Goal: Transaction & Acquisition: Purchase product/service

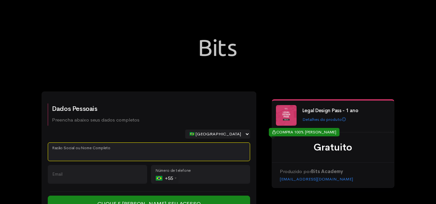
click at [98, 146] on input "Razão Social ou Nome Completo" at bounding box center [149, 152] width 202 height 19
paste input "[PERSON_NAME] Novaes [PERSON_NAME]"
type input "[PERSON_NAME] Novaes [PERSON_NAME]"
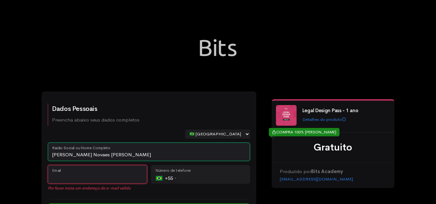
click at [110, 172] on input "Email" at bounding box center [97, 174] width 99 height 19
paste input "[PERSON_NAME][EMAIL_ADDRESS][PERSON_NAME][DOMAIN_NAME]"
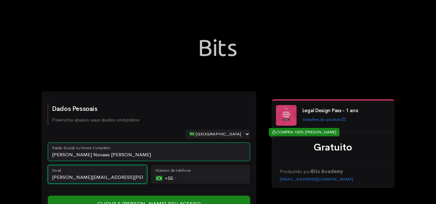
click at [54, 176] on input "[PERSON_NAME][EMAIL_ADDRESS][PERSON_NAME][DOMAIN_NAME]" at bounding box center [97, 174] width 99 height 19
type input "[PERSON_NAME][EMAIL_ADDRESS][PERSON_NAME][DOMAIN_NAME]"
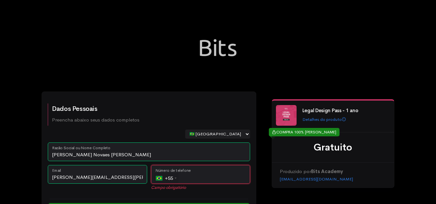
click at [204, 183] on input "tel" at bounding box center [200, 174] width 99 height 19
paste input "[PHONE_NUMBER]"
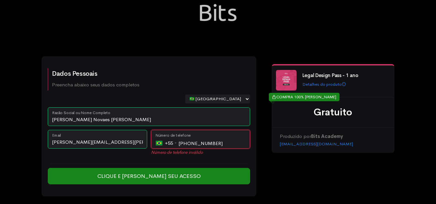
click at [190, 142] on input "[PHONE_NUMBER]" at bounding box center [200, 139] width 99 height 19
type input "(62) 8584-91"
click at [213, 140] on input "(62) 8584-91" at bounding box center [200, 139] width 99 height 19
drag, startPoint x: 213, startPoint y: 140, endPoint x: 174, endPoint y: 145, distance: 38.7
click at [174, 145] on div "+55 [GEOGRAPHIC_DATA] ([GEOGRAPHIC_DATA]) +55 [GEOGRAPHIC_DATA] +1 [GEOGRAPHIC_…" at bounding box center [200, 139] width 99 height 19
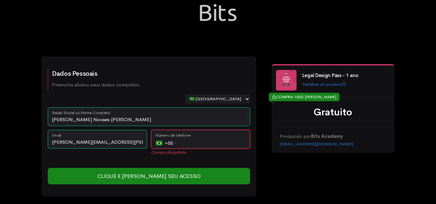
paste input "[PHONE_NUMBER]"
click at [191, 144] on input "[PHONE_NUMBER]" at bounding box center [200, 139] width 99 height 19
click at [218, 140] on input "(62) 8584-91" at bounding box center [200, 139] width 99 height 19
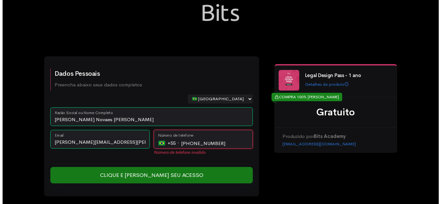
scroll to position [28, 0]
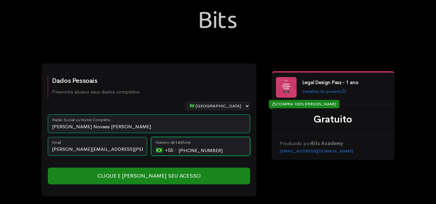
click at [188, 153] on input "[PHONE_NUMBER]" at bounding box center [200, 146] width 99 height 19
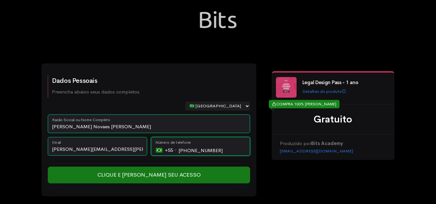
type input "[PHONE_NUMBER]"
click at [197, 173] on input "Clique e [PERSON_NAME] seu Acesso" at bounding box center [149, 175] width 202 height 17
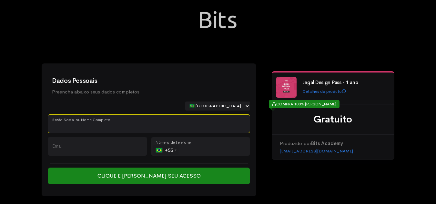
click at [134, 126] on input "Razão Social ou Nome Completo" at bounding box center [149, 124] width 202 height 19
paste input "Keila Christian Zanatta Manangão Rodrigues"
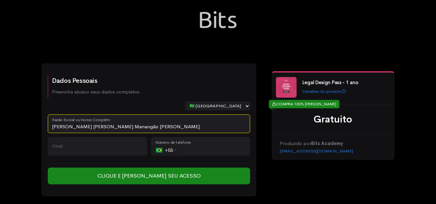
type input "Keila Christian Zanatta Manangão Rodrigues"
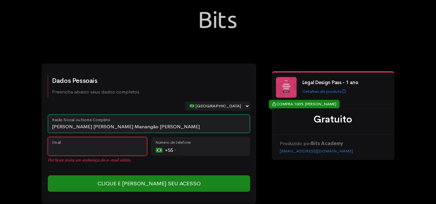
click at [96, 152] on input "Email" at bounding box center [97, 146] width 99 height 19
paste input "kmanangao@santosbevilaqua.com.br"
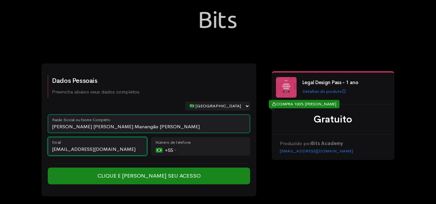
type input "kmanangao@santosbevilaqua.com.br"
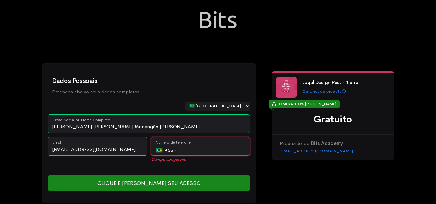
click at [214, 151] on input "tel" at bounding box center [200, 146] width 99 height 19
paste input "(21) 9848-0759"
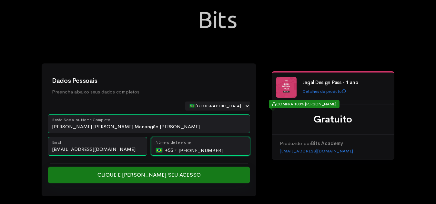
type input "(21) 98480-7598"
click at [173, 176] on input "Clique e [PERSON_NAME] seu Acesso" at bounding box center [149, 175] width 202 height 17
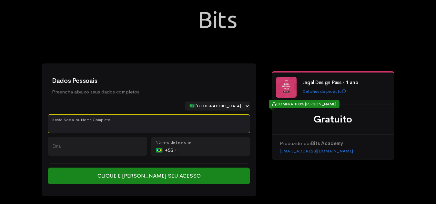
click at [125, 128] on input "Razão Social ou Nome Completo" at bounding box center [149, 124] width 202 height 19
paste input "Matheus Almeida Mendonça."
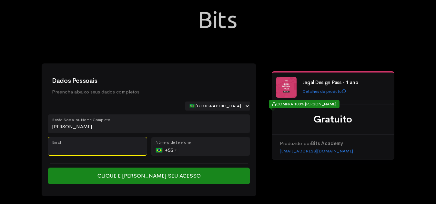
click at [102, 147] on input "Email" at bounding box center [97, 146] width 99 height 19
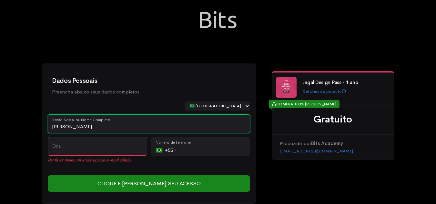
click at [153, 130] on input "Matheus Almeida Mendonça." at bounding box center [149, 124] width 202 height 19
type input "Matheus Almeida Mendonça"
click at [125, 147] on input "Email" at bounding box center [97, 146] width 99 height 19
paste input "matheus.mendonca@bvaa.adv.br"
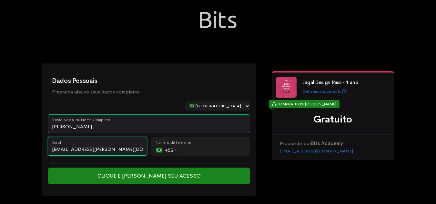
type input "matheus.mendonca@bvaa.adv.br"
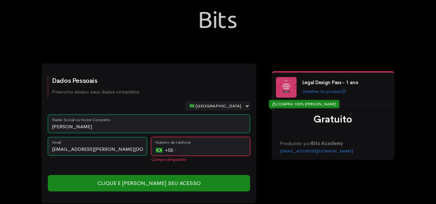
click at [202, 148] on input "tel" at bounding box center [200, 146] width 99 height 19
paste input "(81) 99512-8723"
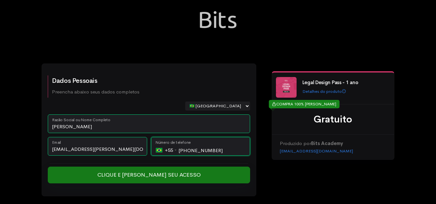
type input "(81) 99512-8723"
click at [171, 173] on input "Clique e [PERSON_NAME] seu Acesso" at bounding box center [149, 175] width 202 height 17
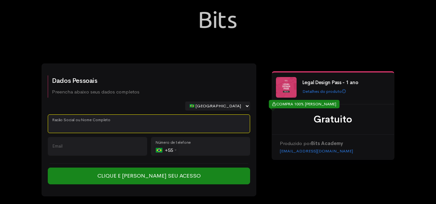
click at [120, 122] on input "Razão Social ou Nome Completo" at bounding box center [149, 124] width 202 height 19
paste input "Kael Nery de Lima Moro"
type input "Kael Nery de Lima Moro"
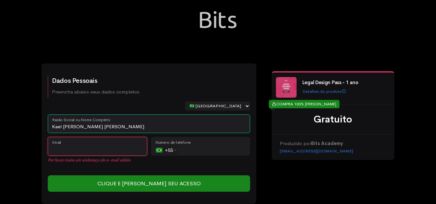
click at [116, 145] on input "Email" at bounding box center [97, 146] width 99 height 19
paste input "Kael.moro@vp.adv.br"
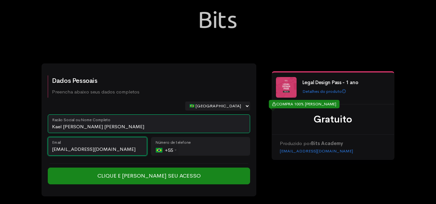
click at [54, 149] on input "Kael.moro@vp.adv.br" at bounding box center [97, 146] width 99 height 19
type input "kael.moro@vp.adv.br"
click at [194, 151] on input "tel" at bounding box center [200, 146] width 99 height 19
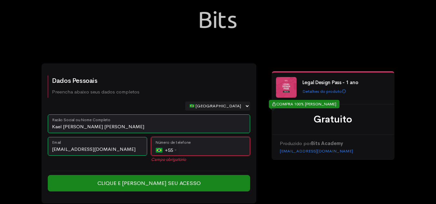
paste input "(41) 99187-8015"
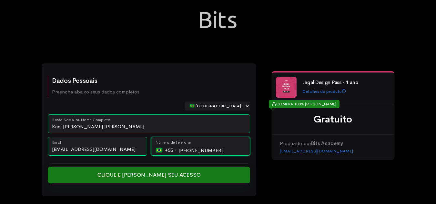
type input "(41) 99187-8015"
click at [183, 171] on input "Clique e [PERSON_NAME] seu Acesso" at bounding box center [149, 175] width 202 height 17
